Goal: Task Accomplishment & Management: Manage account settings

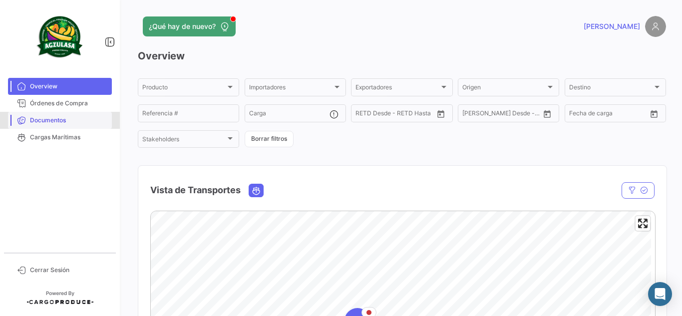
click at [80, 127] on link "Documentos" at bounding box center [60, 120] width 104 height 17
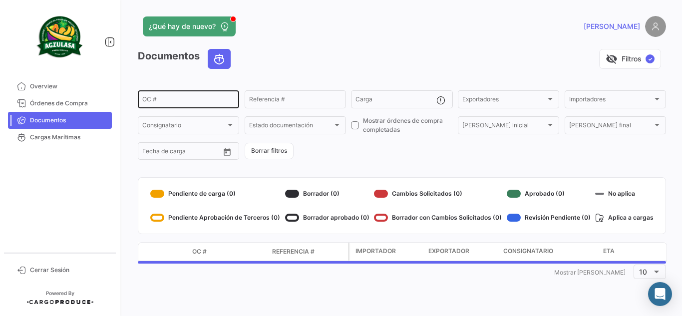
click at [188, 98] on input "OC #" at bounding box center [188, 100] width 92 height 7
paste input "258462866"
type input "258462866"
click at [297, 59] on div "visibility_off Filtros ✓" at bounding box center [452, 59] width 427 height 20
click at [430, 56] on div "visibility_off Filtros ✓" at bounding box center [452, 59] width 427 height 20
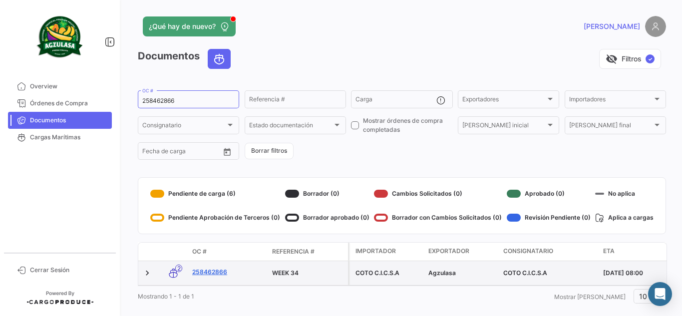
click at [203, 275] on link "258462866" at bounding box center [228, 272] width 72 height 9
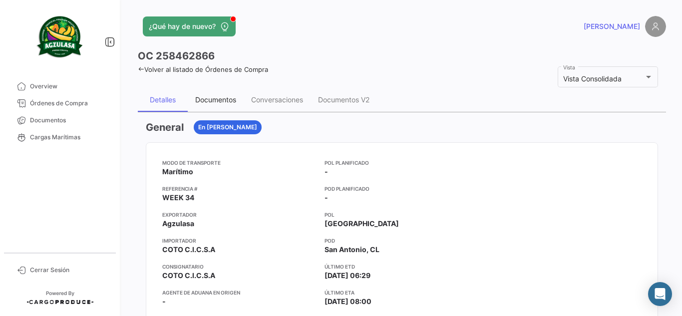
click at [227, 101] on div "Documentos" at bounding box center [215, 99] width 41 height 8
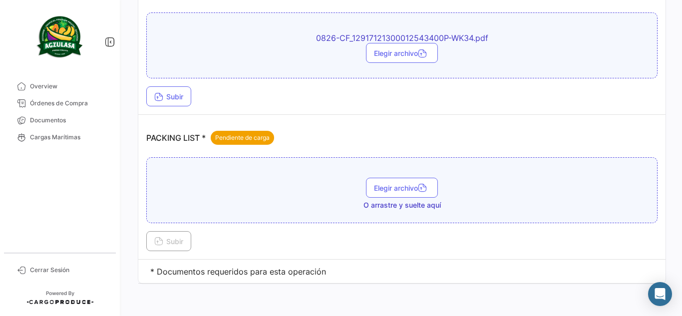
scroll to position [630, 0]
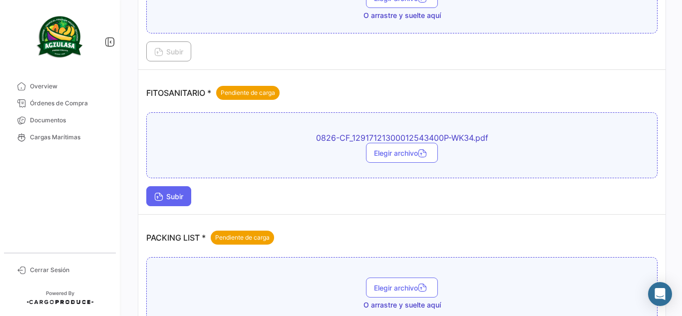
click at [167, 193] on span "Subir" at bounding box center [168, 196] width 29 height 8
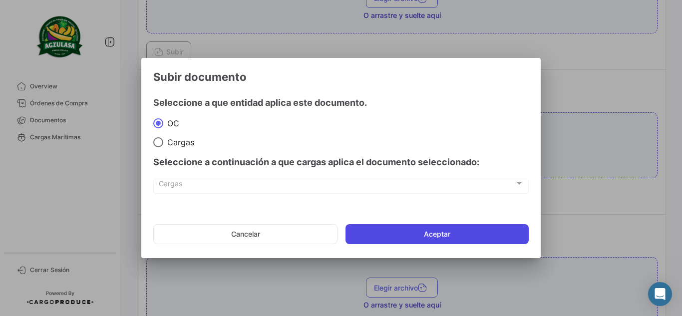
click at [436, 231] on button "Aceptar" at bounding box center [436, 234] width 183 height 20
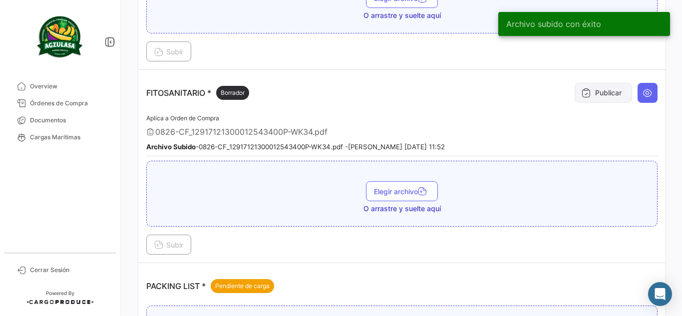
click at [600, 100] on button "Publicar" at bounding box center [603, 93] width 57 height 20
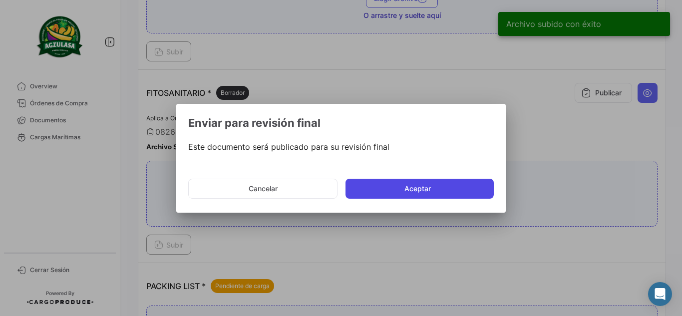
click at [449, 187] on button "Aceptar" at bounding box center [419, 189] width 148 height 20
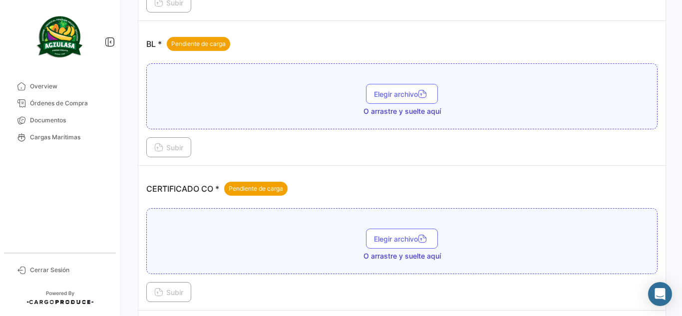
scroll to position [130, 0]
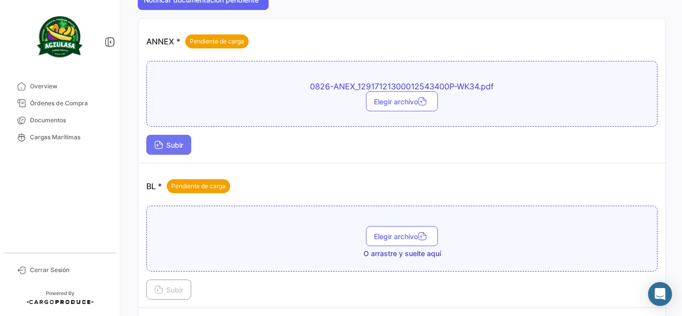
click at [182, 138] on button "Subir" at bounding box center [168, 145] width 45 height 20
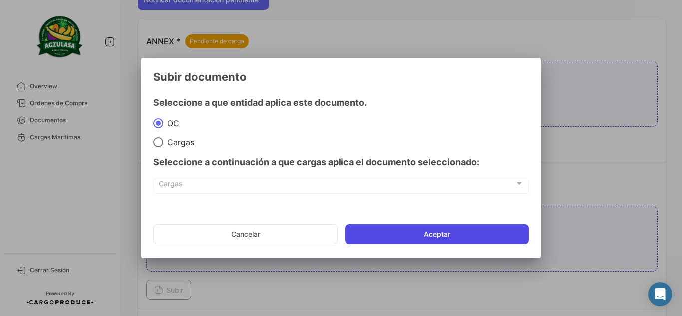
click at [394, 240] on button "Aceptar" at bounding box center [436, 234] width 183 height 20
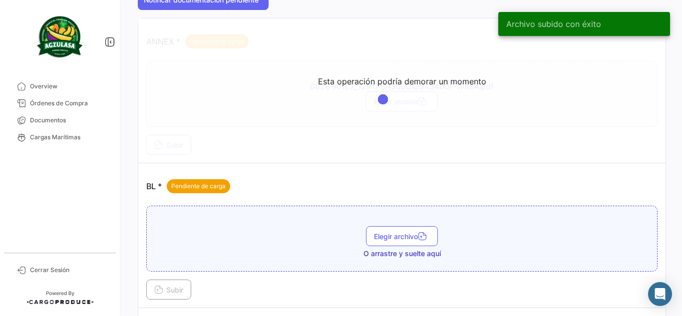
scroll to position [30, 0]
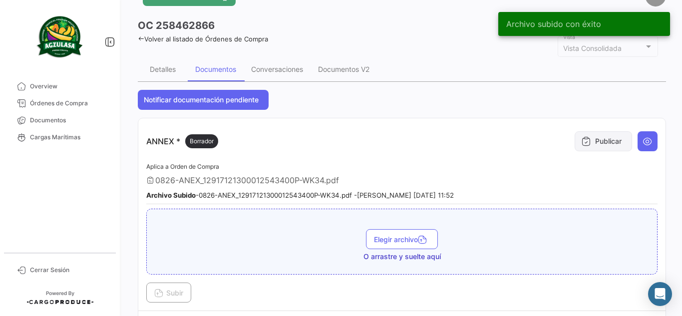
click at [583, 142] on icon at bounding box center [586, 141] width 10 height 10
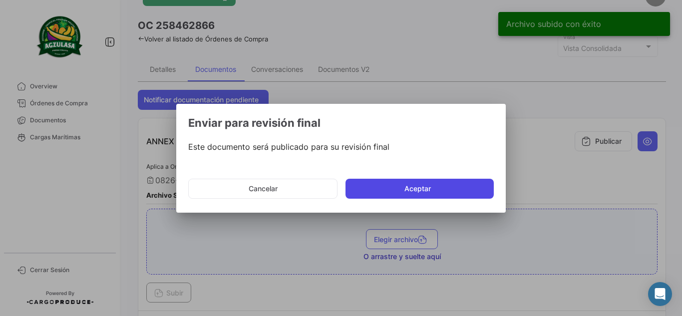
click at [472, 185] on button "Aceptar" at bounding box center [419, 189] width 148 height 20
